Goal: Transaction & Acquisition: Purchase product/service

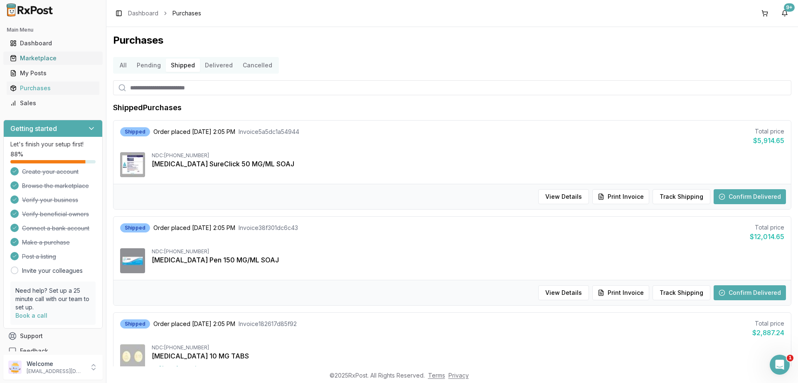
click at [39, 58] on div "Marketplace" at bounding box center [53, 58] width 86 height 8
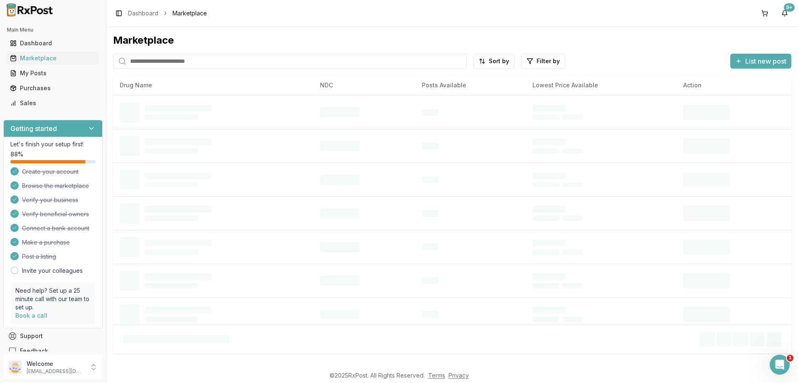
click at [156, 64] on input "search" at bounding box center [290, 61] width 354 height 15
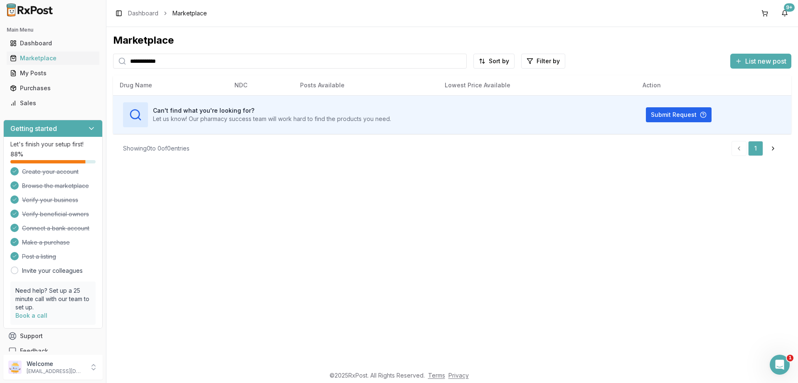
drag, startPoint x: 178, startPoint y: 62, endPoint x: 161, endPoint y: 59, distance: 17.4
click at [113, 55] on input "**********" at bounding box center [290, 61] width 354 height 15
paste input "search"
type input "******"
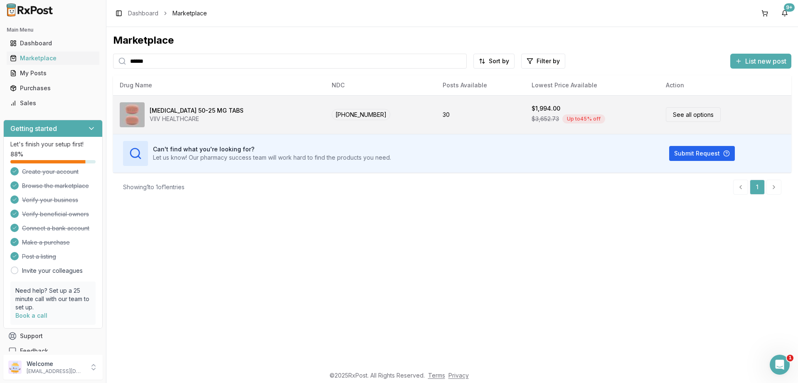
click at [675, 116] on link "See all options" at bounding box center [693, 114] width 55 height 15
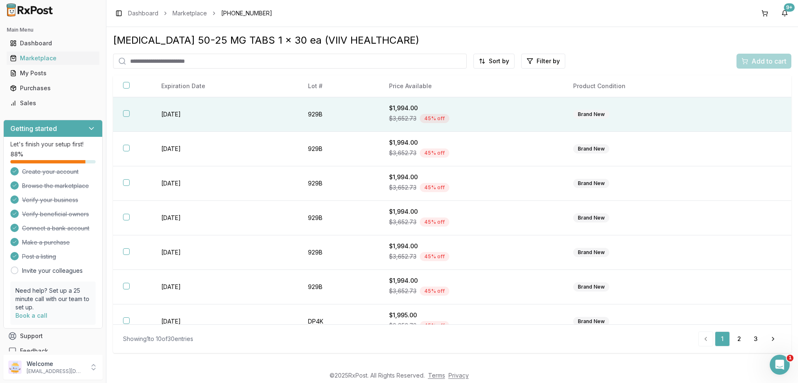
click at [126, 116] on button "button" at bounding box center [126, 113] width 7 height 7
click at [765, 62] on span "Add to cart" at bounding box center [769, 61] width 35 height 10
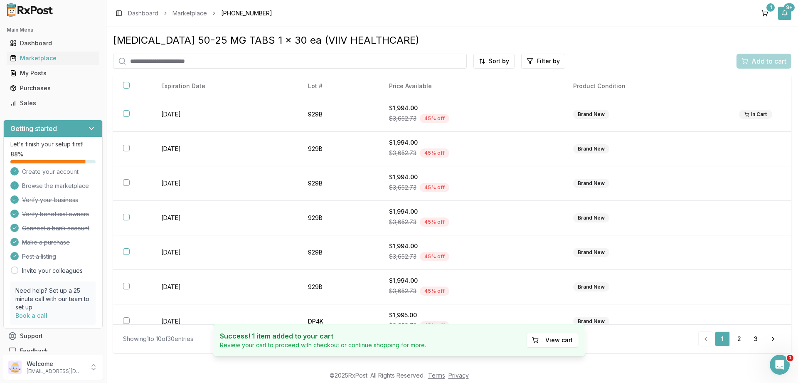
click at [790, 10] on div "9+" at bounding box center [789, 7] width 11 height 8
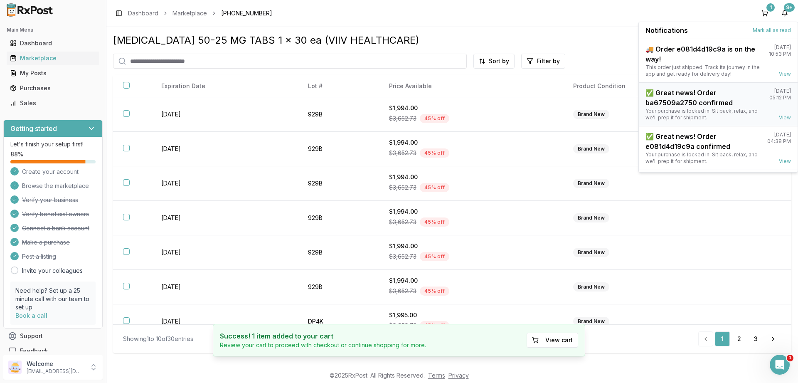
scroll to position [109, 0]
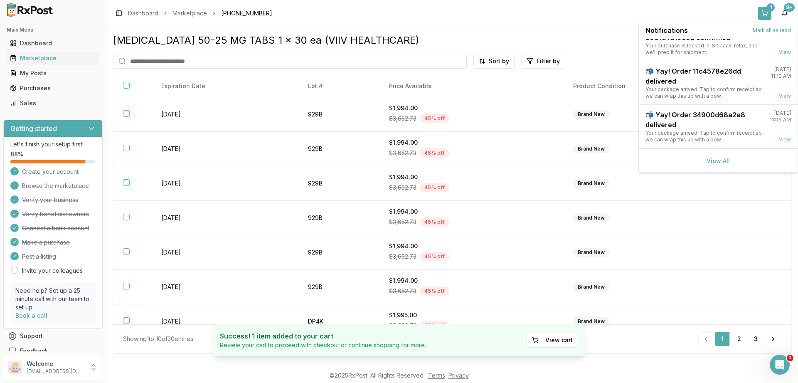
click at [771, 9] on div "1" at bounding box center [771, 7] width 8 height 8
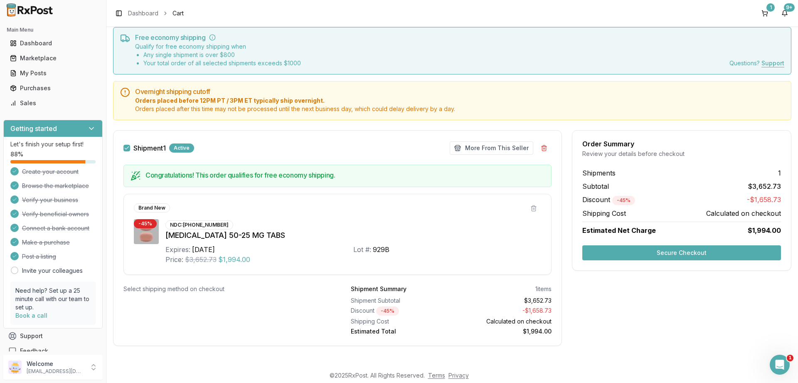
scroll to position [30, 0]
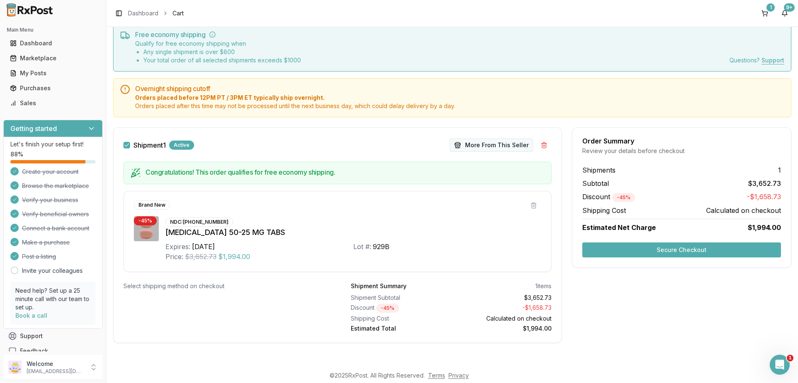
click at [494, 145] on button "More From This Seller" at bounding box center [492, 144] width 84 height 13
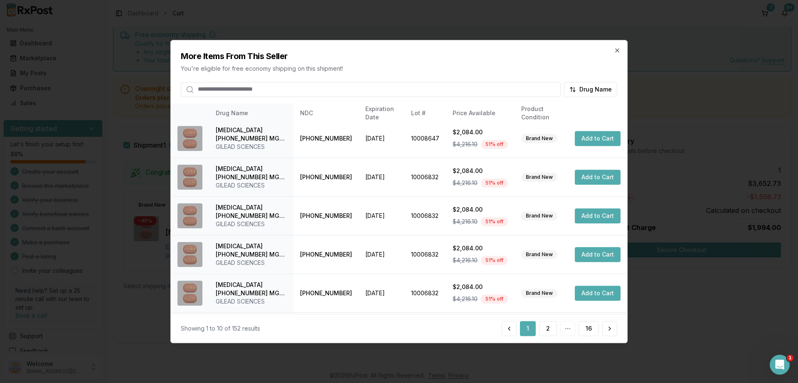
scroll to position [196, 0]
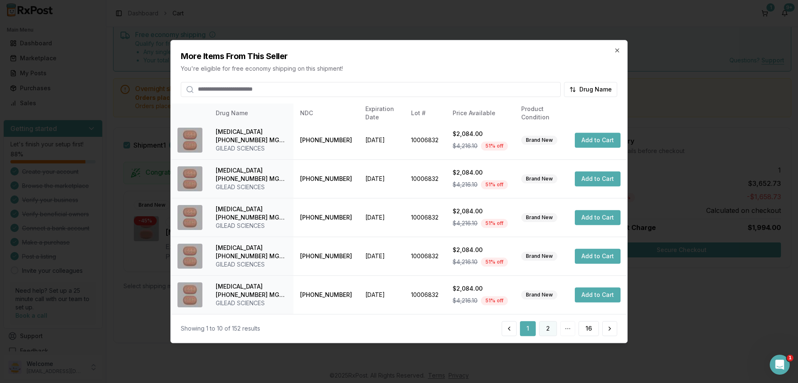
click at [551, 328] on button "2" at bounding box center [548, 328] width 18 height 15
click at [549, 327] on button "3" at bounding box center [548, 328] width 18 height 15
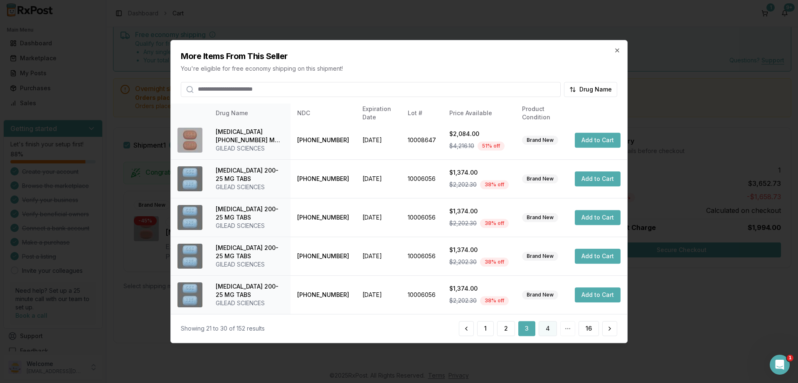
click at [546, 325] on button "4" at bounding box center [548, 328] width 18 height 15
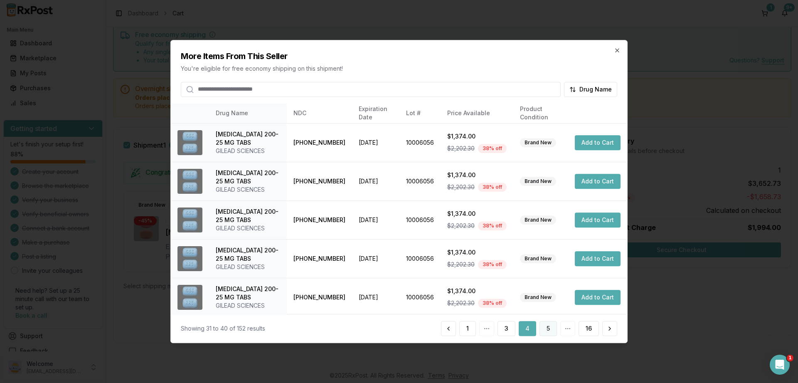
click at [543, 325] on button "5" at bounding box center [548, 328] width 17 height 15
click at [549, 324] on button "6" at bounding box center [548, 328] width 18 height 15
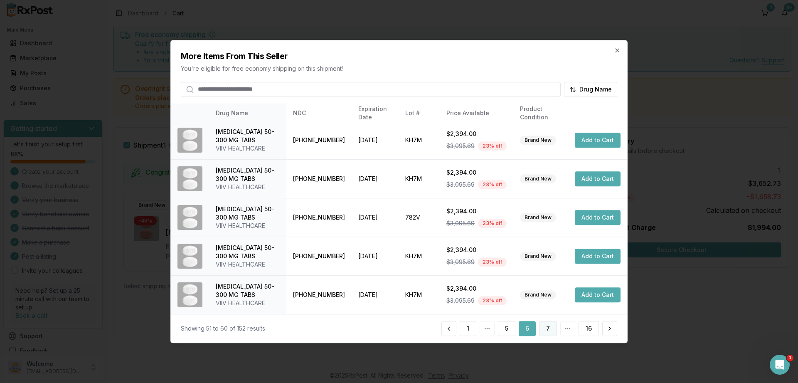
click at [555, 329] on button "7" at bounding box center [548, 328] width 18 height 15
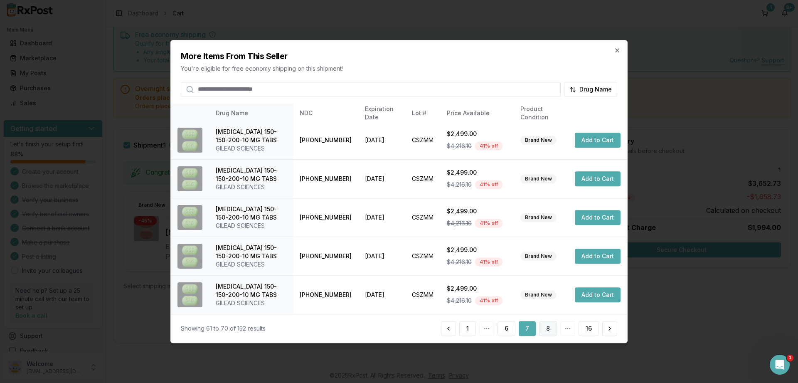
click at [541, 327] on button "8" at bounding box center [548, 328] width 18 height 15
click at [549, 326] on button "9" at bounding box center [548, 328] width 18 height 15
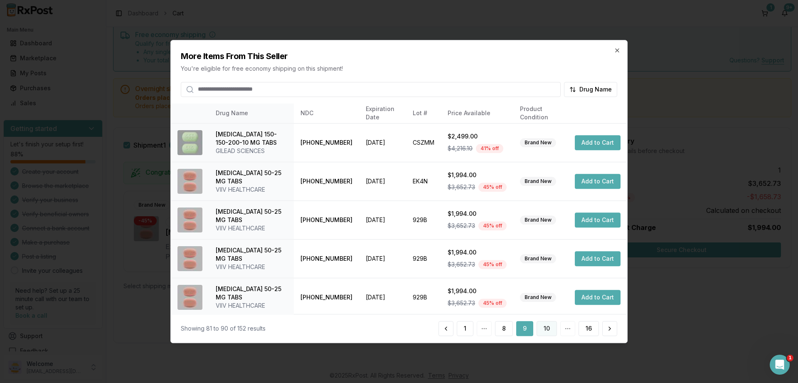
click at [548, 332] on button "10" at bounding box center [547, 328] width 20 height 15
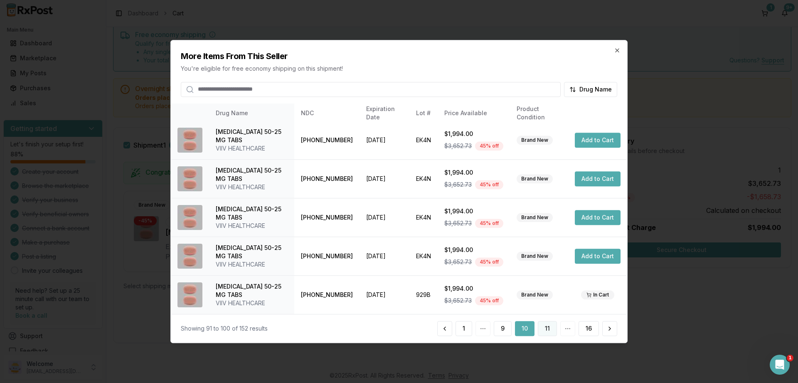
click at [549, 326] on button "11" at bounding box center [547, 328] width 19 height 15
